Goal: Check status: Check status

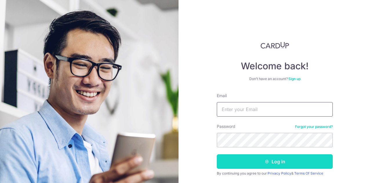
type input "[EMAIL_ADDRESS][DOMAIN_NAME]"
click at [277, 162] on button "Log in" at bounding box center [275, 161] width 116 height 15
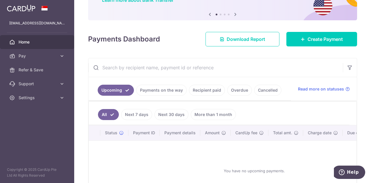
scroll to position [58, 0]
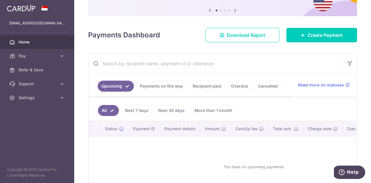
click at [172, 86] on link "Payments on the way" at bounding box center [161, 86] width 50 height 11
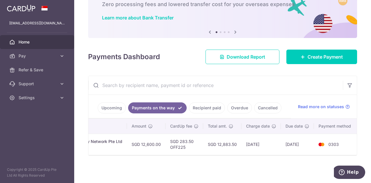
scroll to position [0, 178]
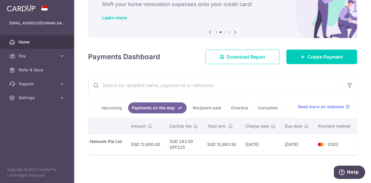
click at [212, 105] on link "Recipient paid" at bounding box center [207, 107] width 36 height 11
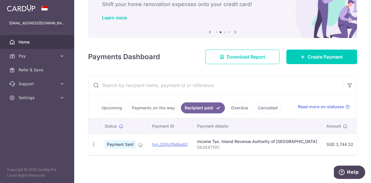
click at [160, 106] on link "Payments on the way" at bounding box center [153, 107] width 50 height 11
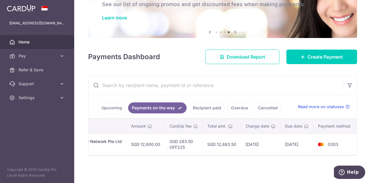
click at [30, 42] on span "Home" at bounding box center [38, 42] width 38 height 6
